Goal: Use online tool/utility

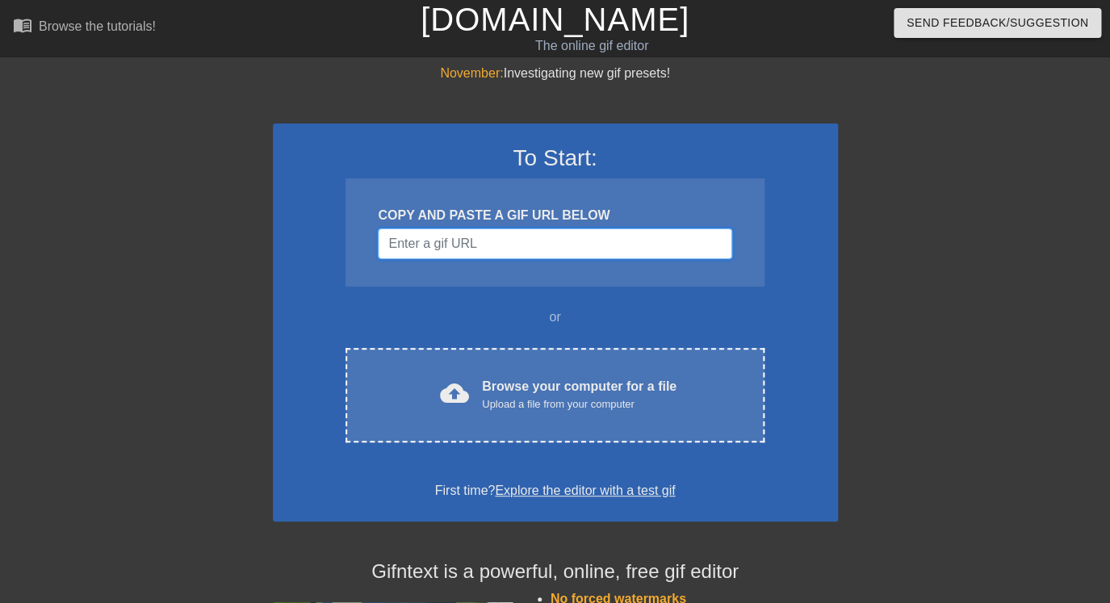
click at [445, 237] on input "Username" at bounding box center [554, 243] width 353 height 31
paste input "[URL][DOMAIN_NAME]"
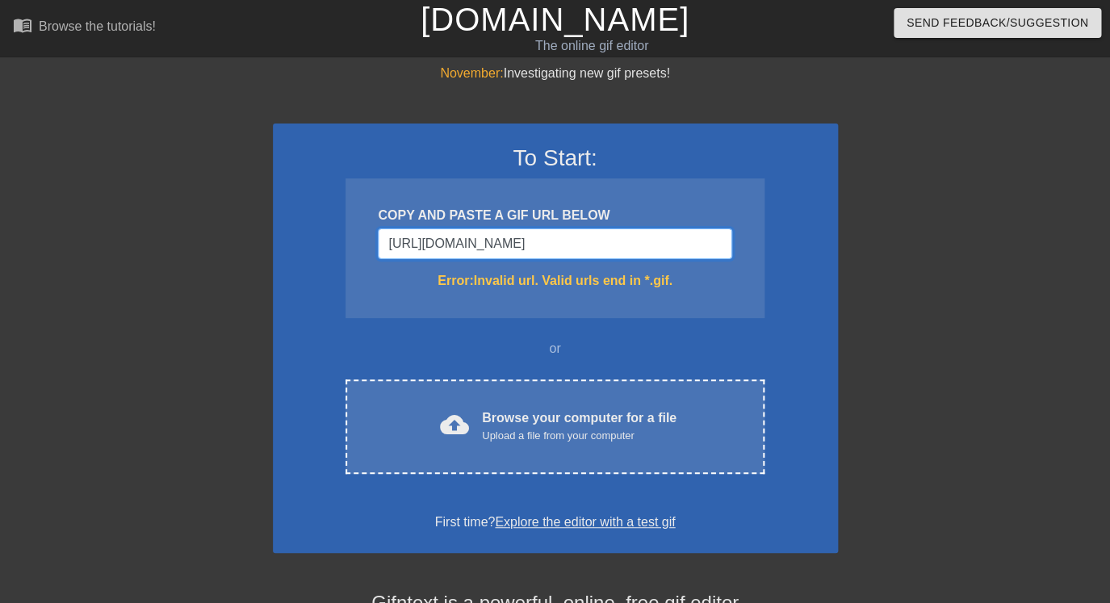
type input "[URL][DOMAIN_NAME]"
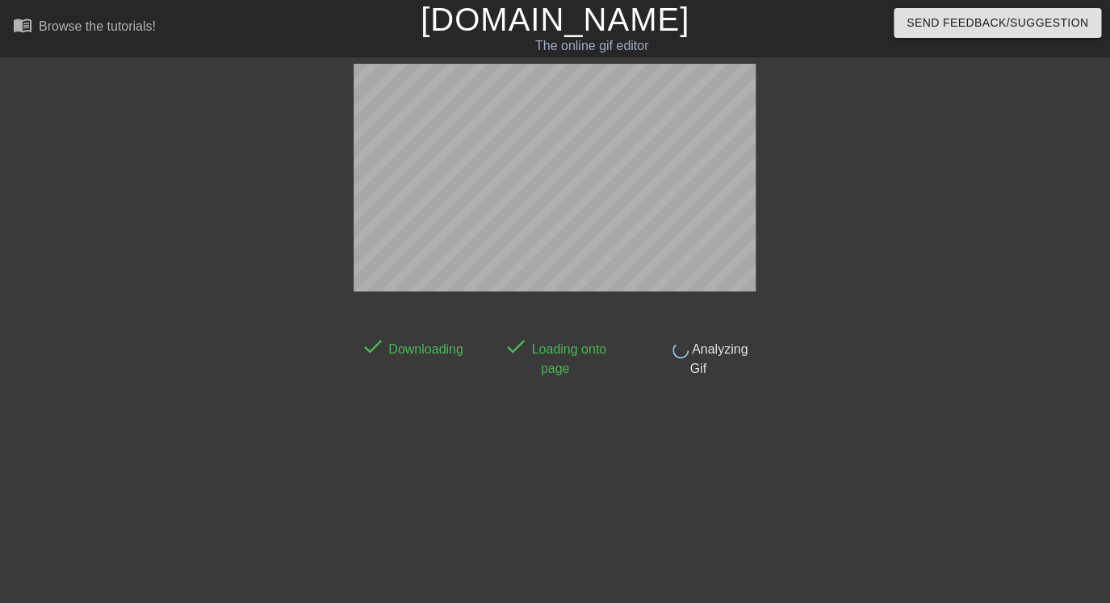
scroll to position [40, 0]
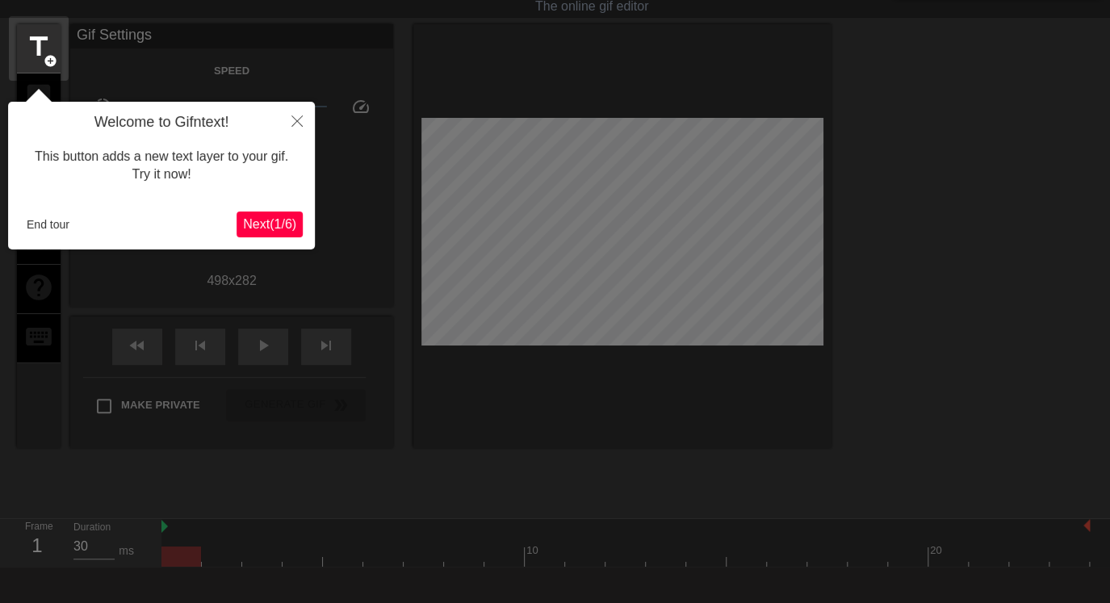
click at [282, 224] on span "Next ( 1 / 6 )" at bounding box center [269, 224] width 53 height 14
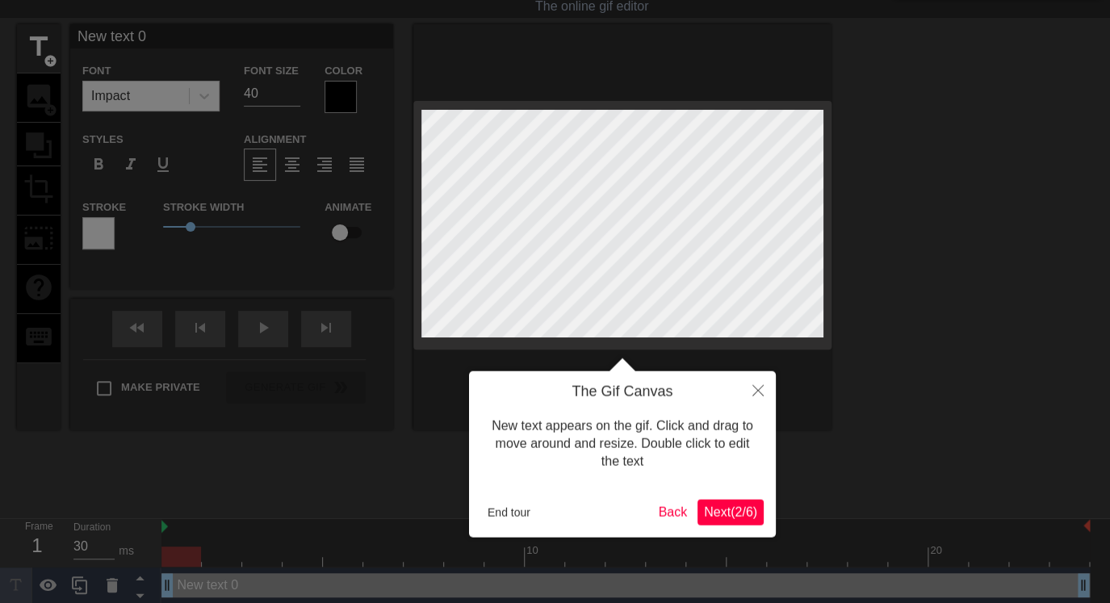
scroll to position [0, 0]
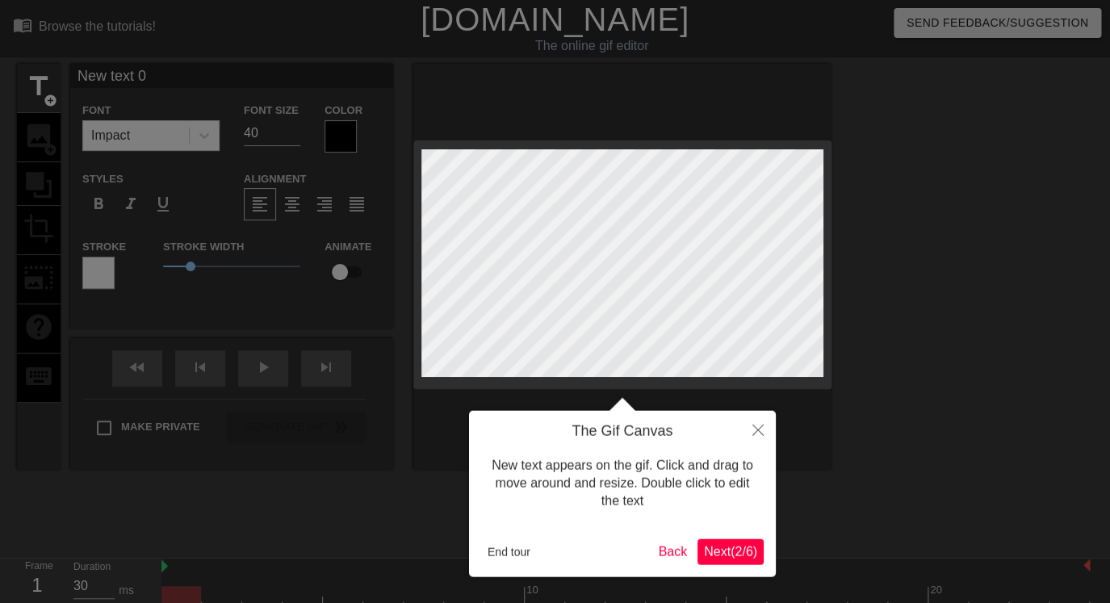
click at [731, 555] on span "Next ( 2 / 6 )" at bounding box center [730, 551] width 53 height 14
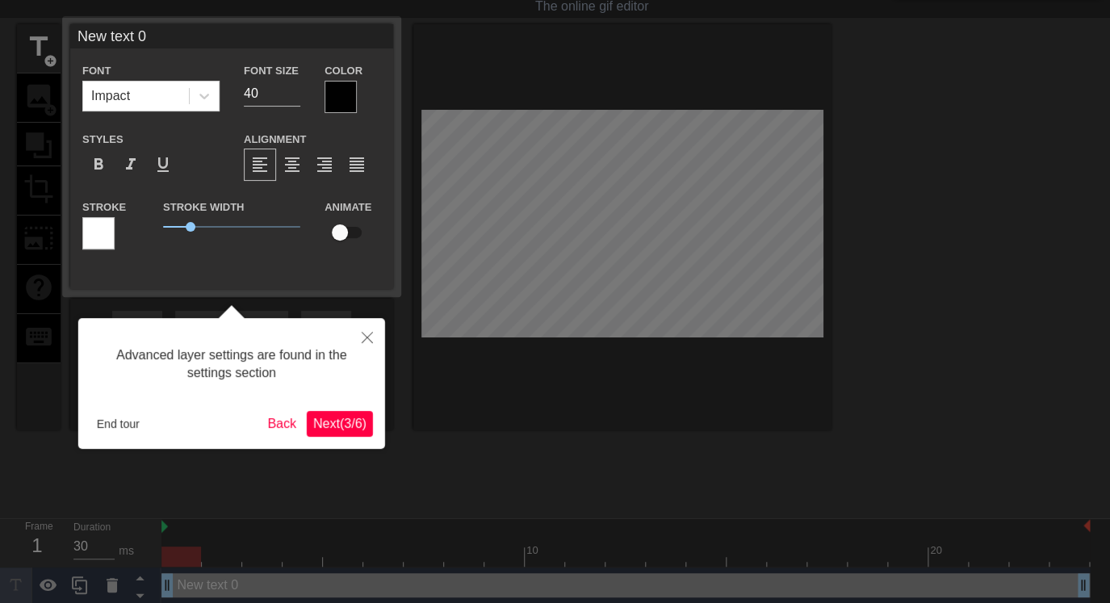
click at [336, 420] on span "Next ( 3 / 6 )" at bounding box center [339, 423] width 53 height 14
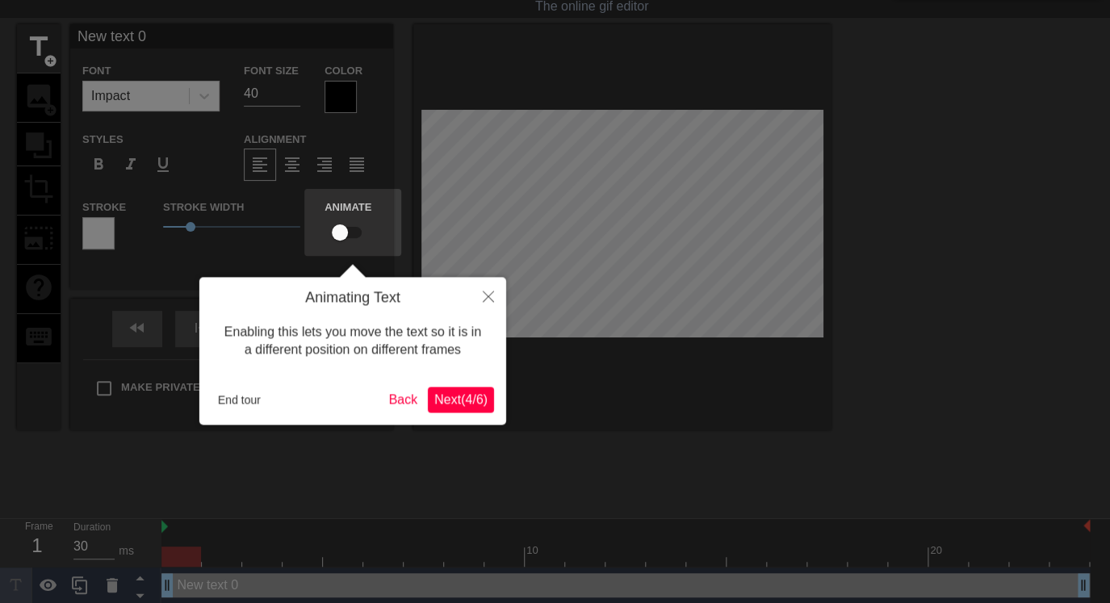
scroll to position [0, 0]
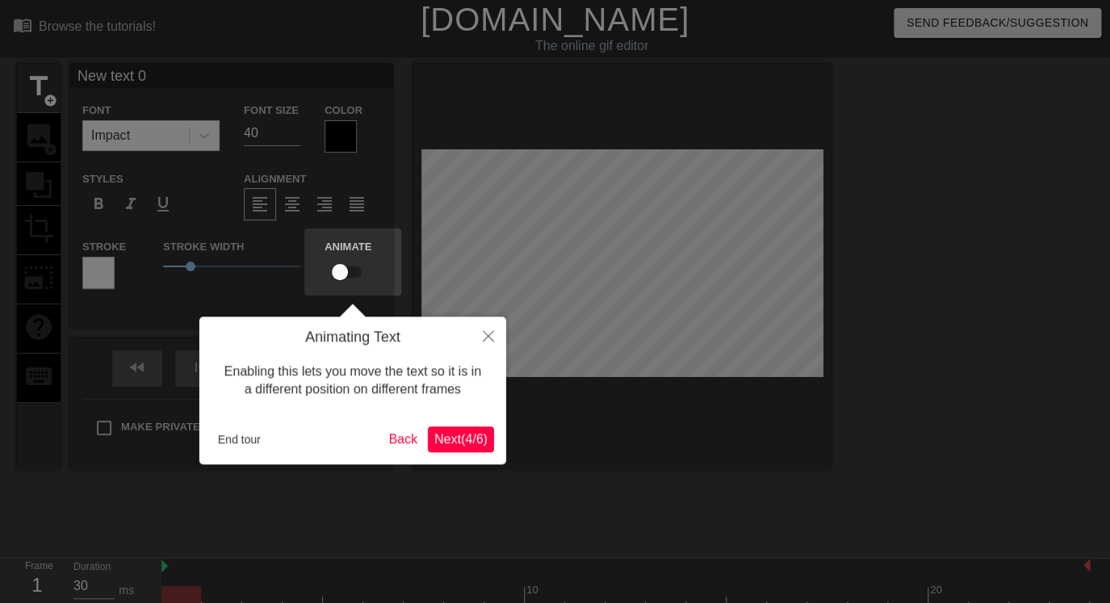
click at [443, 435] on span "Next ( 4 / 6 )" at bounding box center [460, 440] width 53 height 14
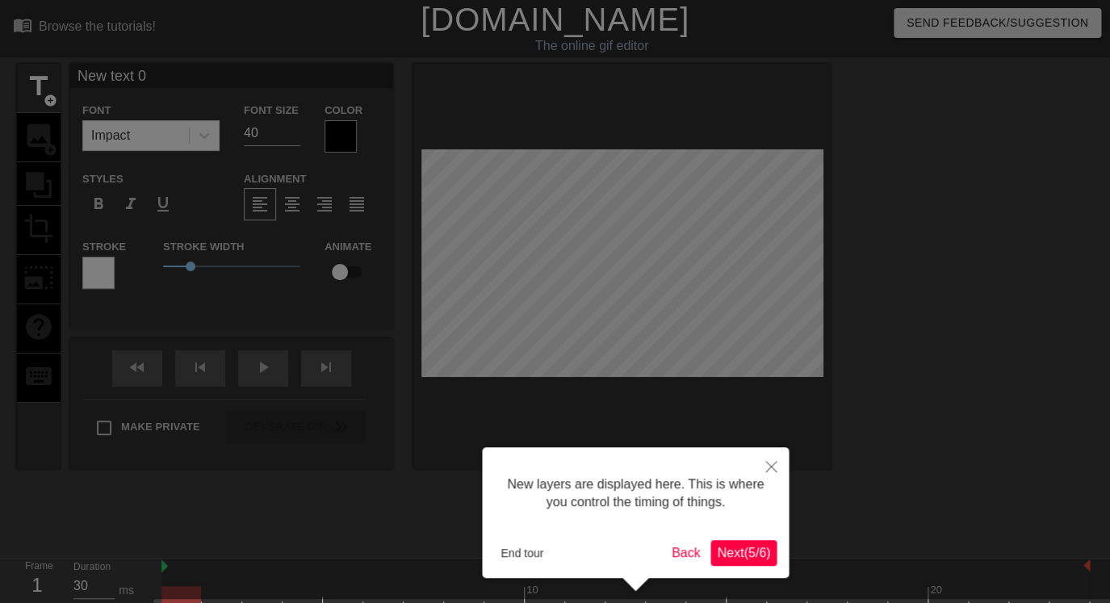
scroll to position [55, 0]
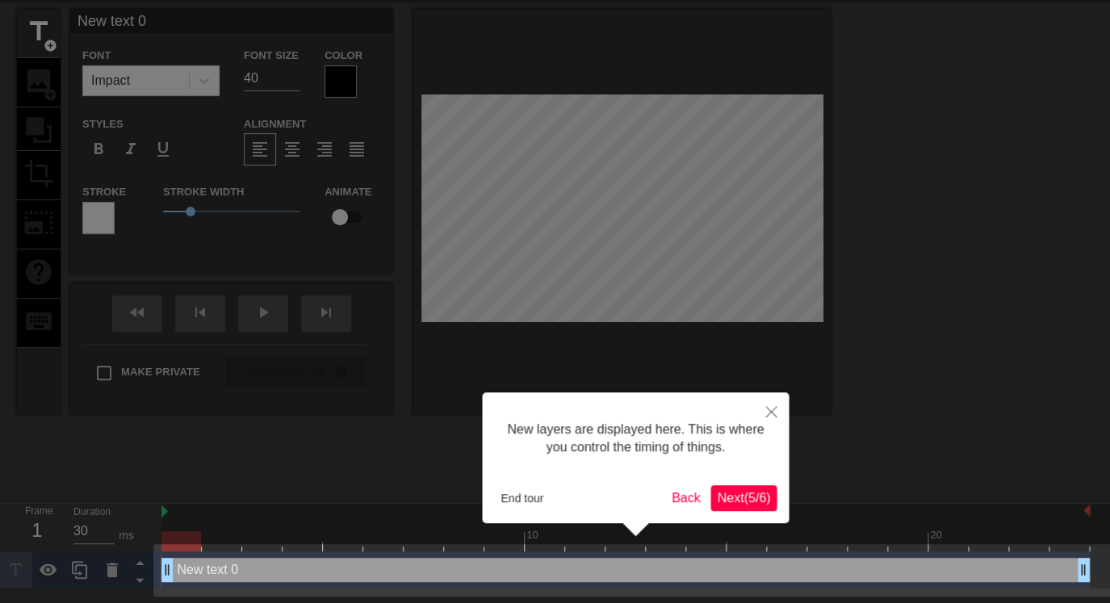
click at [734, 495] on span "Next ( 5 / 6 )" at bounding box center [743, 498] width 53 height 14
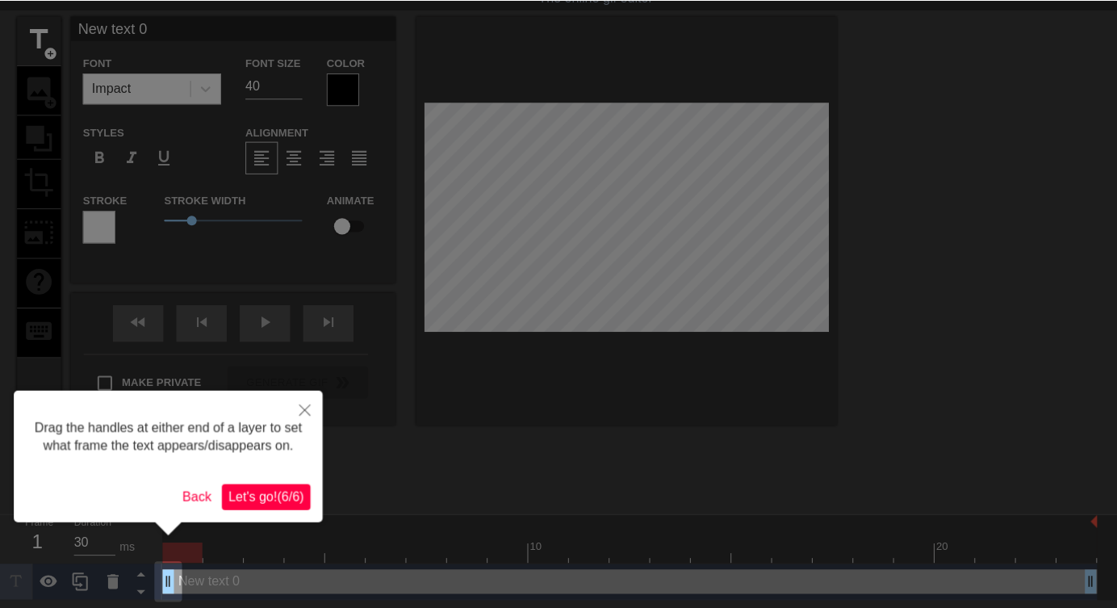
scroll to position [0, 0]
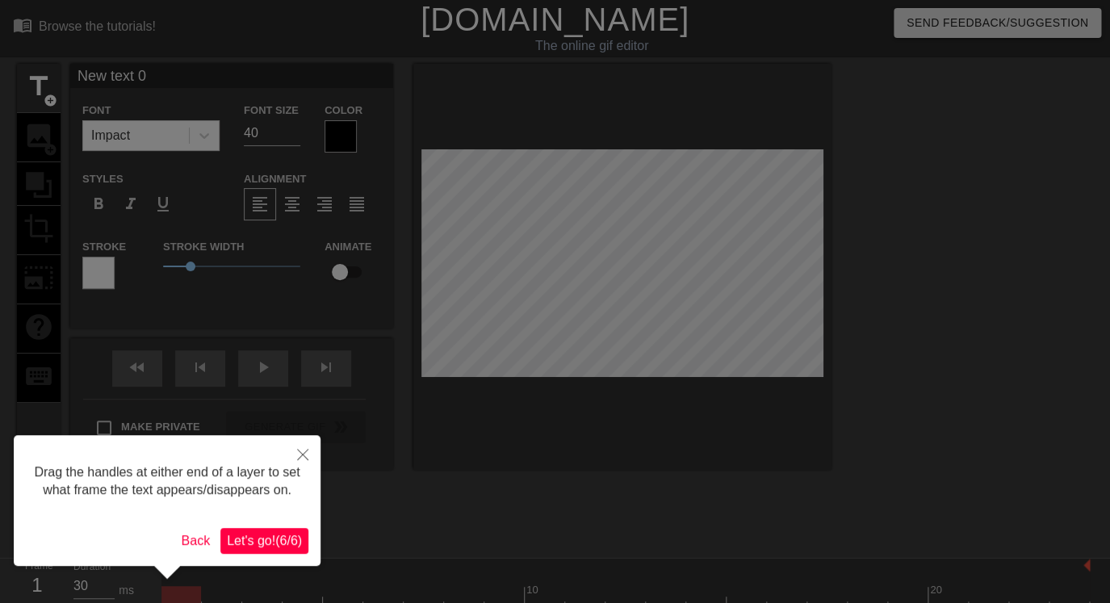
click at [269, 547] on span "Let's go! ( 6 / 6 )" at bounding box center [264, 540] width 75 height 14
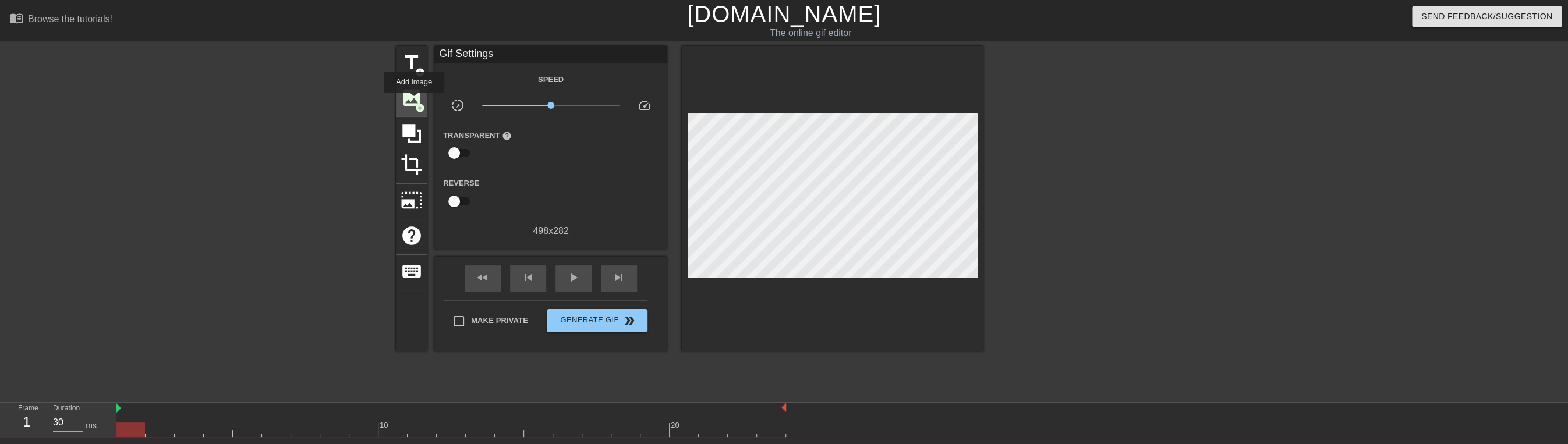
click at [415, 101] on span "image" at bounding box center [411, 97] width 22 height 22
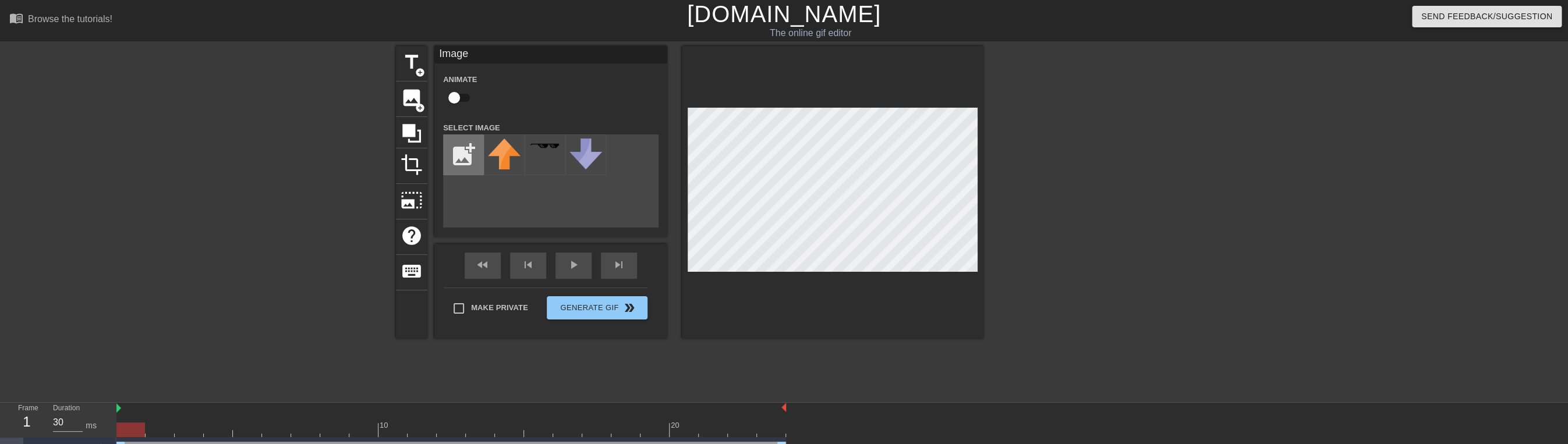
click at [465, 154] on input "file" at bounding box center [463, 154] width 40 height 40
type input "C:\fakepath\images.jpg"
click at [493, 148] on img at bounding box center [504, 151] width 32 height 25
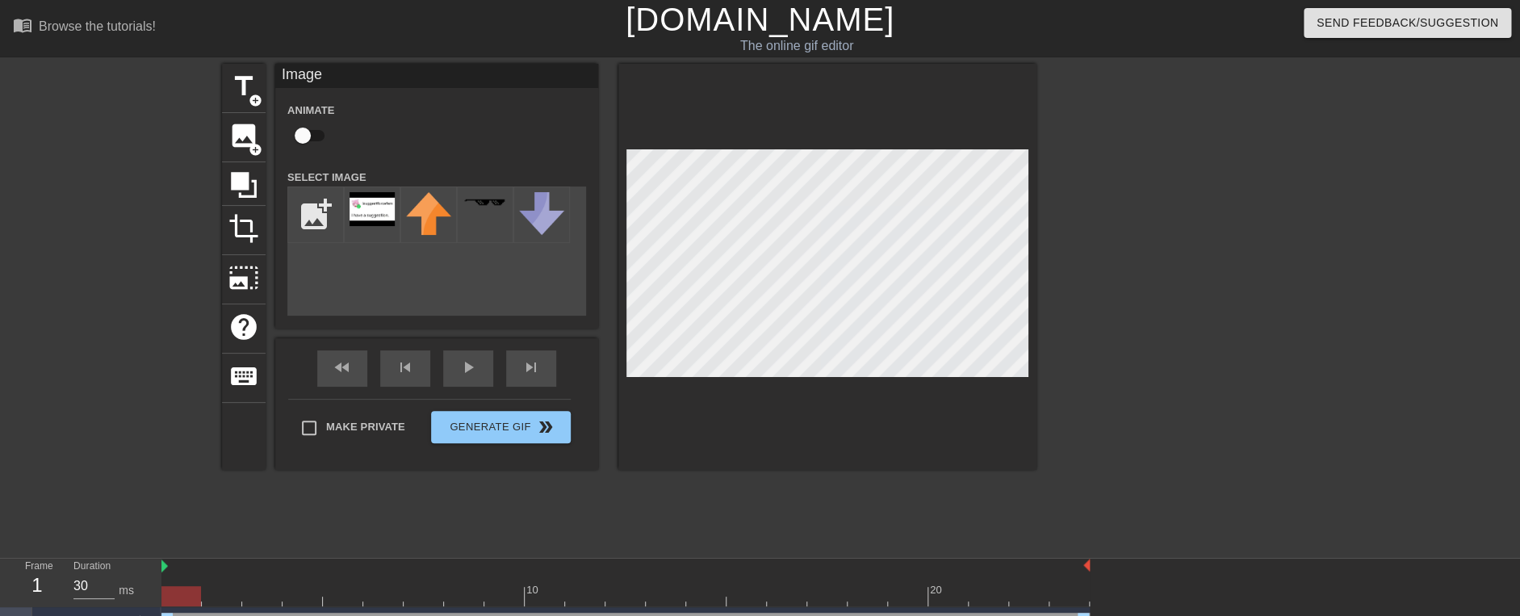
click at [1029, 253] on div at bounding box center [827, 267] width 418 height 406
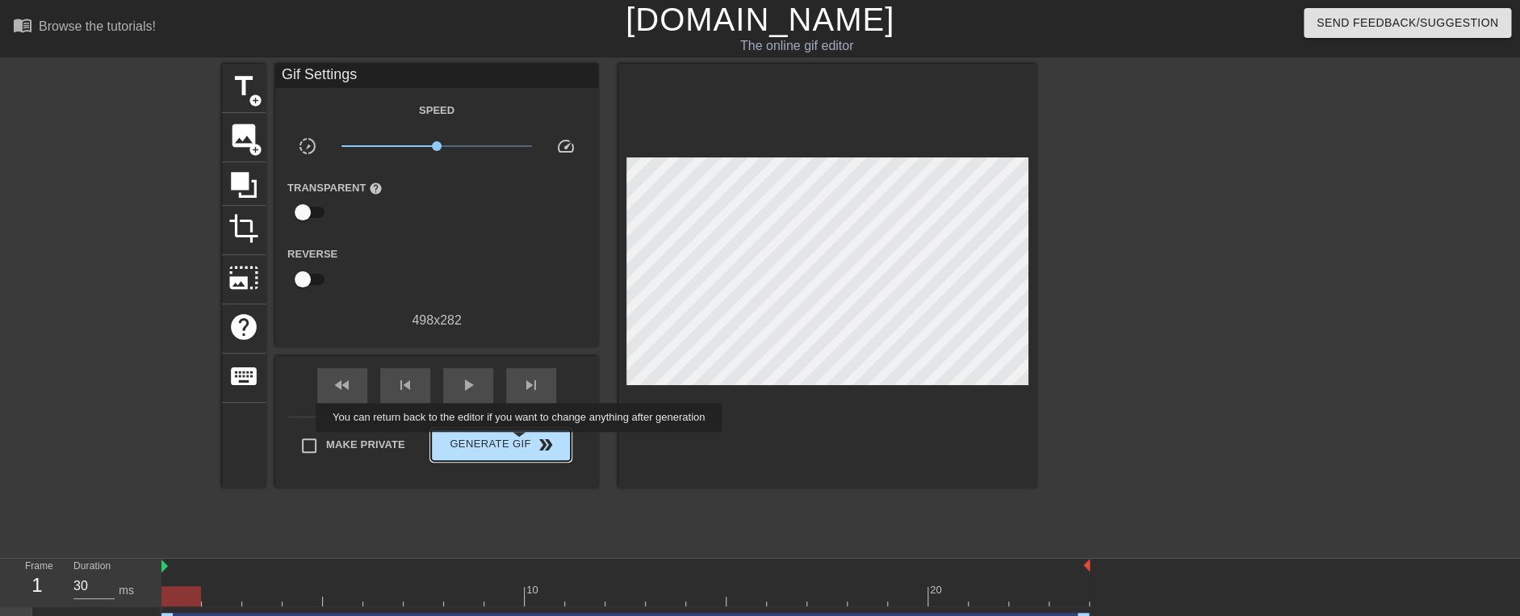
click at [528, 442] on span "Generate Gif double_arrow" at bounding box center [500, 444] width 127 height 19
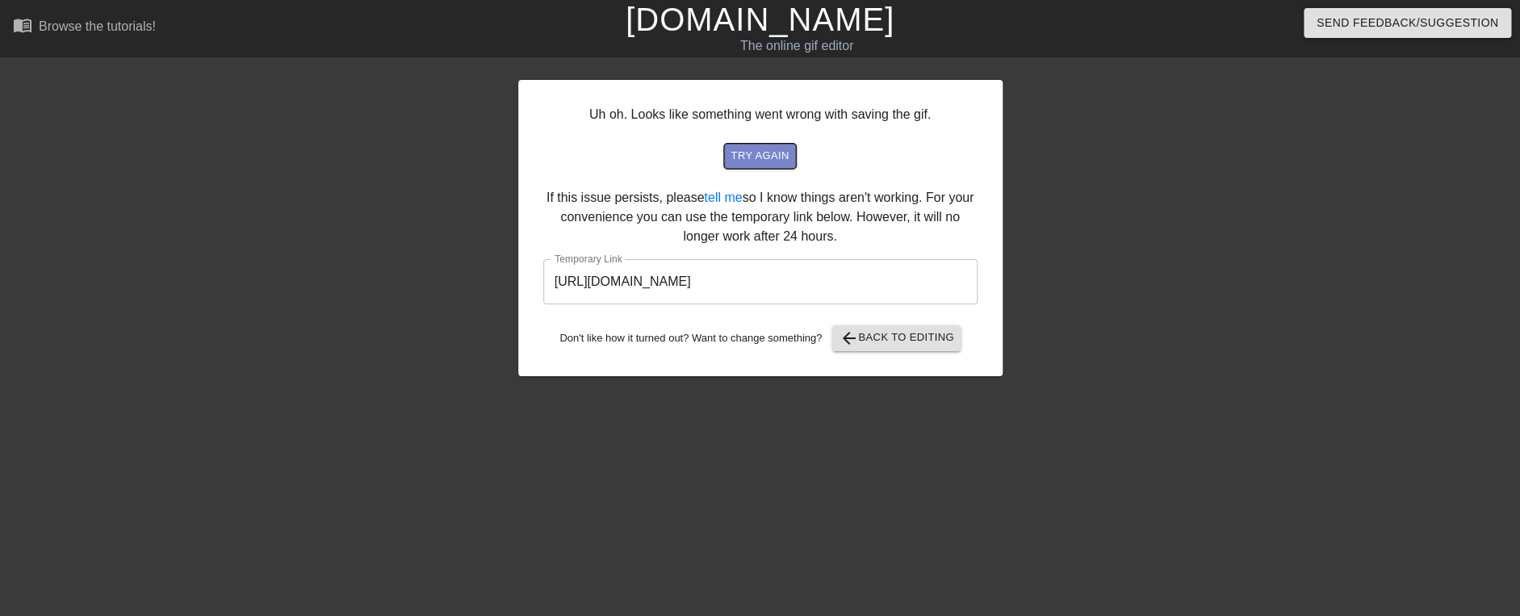
click at [755, 157] on span "try again" at bounding box center [759, 156] width 58 height 19
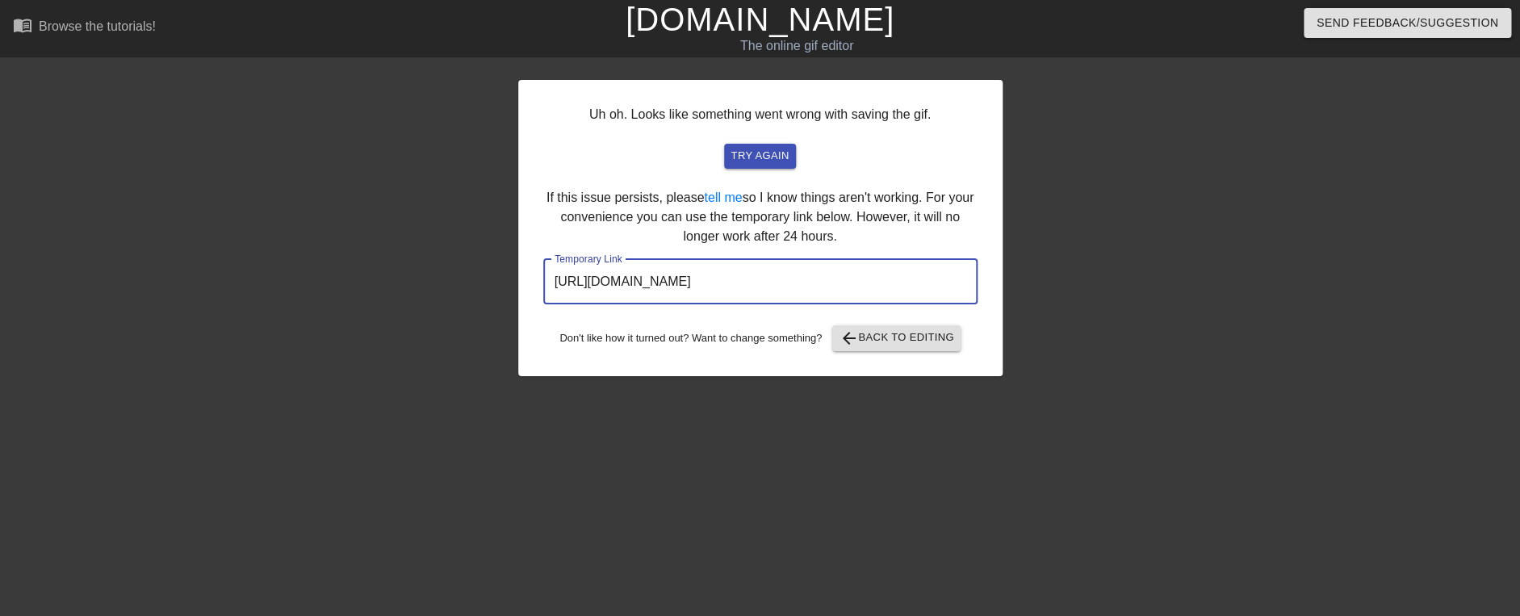
drag, startPoint x: 905, startPoint y: 283, endPoint x: 497, endPoint y: 283, distance: 408.3
click at [543, 283] on input "[URL][DOMAIN_NAME]" at bounding box center [760, 281] width 434 height 45
